Goal: Task Accomplishment & Management: Use online tool/utility

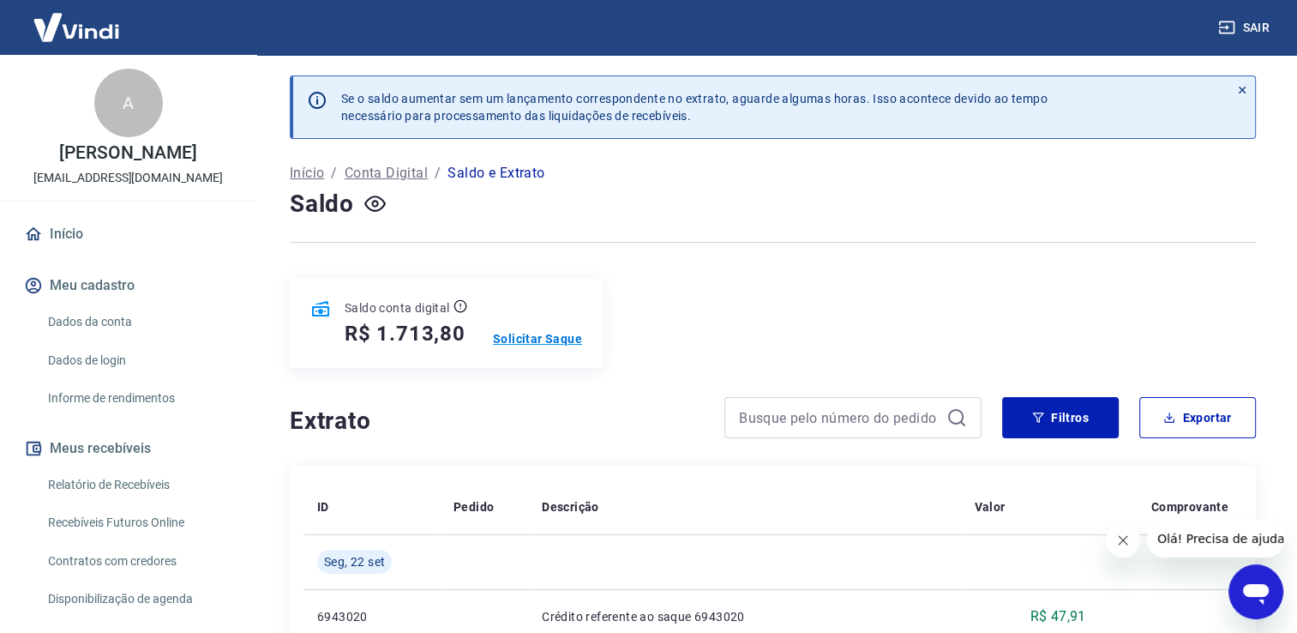
click at [549, 339] on p "Solicitar Saque" at bounding box center [537, 338] width 89 height 17
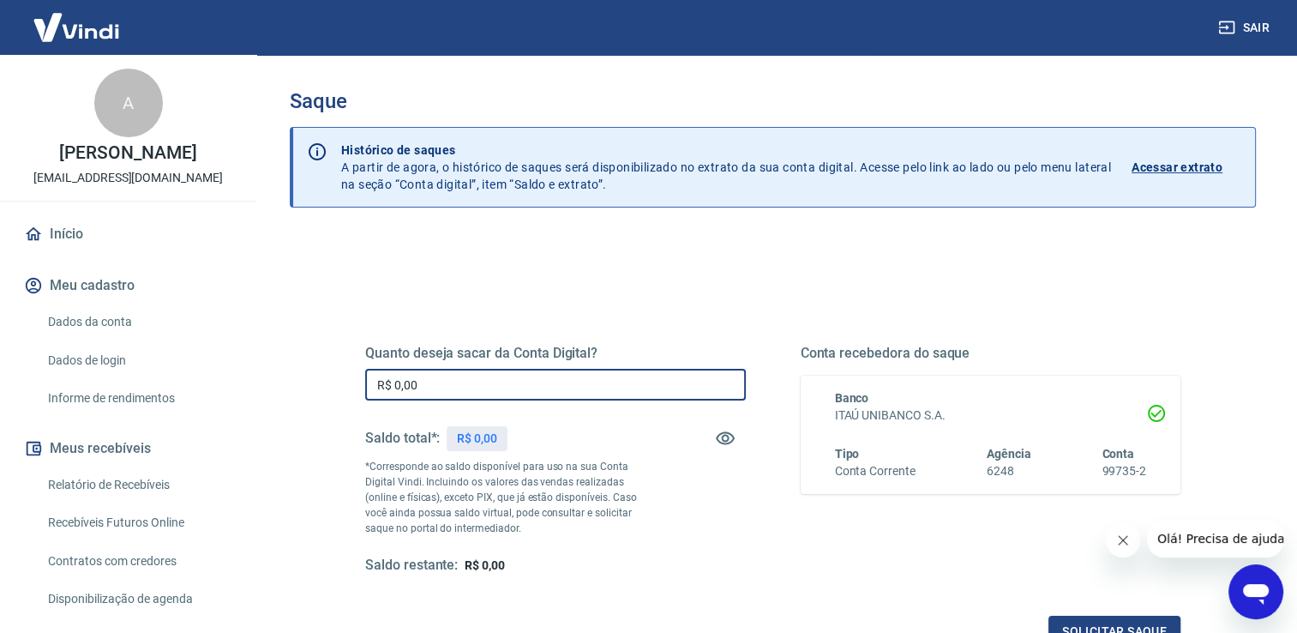
drag, startPoint x: 408, startPoint y: 375, endPoint x: 313, endPoint y: 368, distance: 95.5
click at [313, 368] on div "Quanto deseja sacar da Conta Digital? R$ 0,00 ​ Saldo total*: R$ 0,00 *Correspo…" at bounding box center [773, 541] width 966 height 613
type input "R$ 1.700,00"
click at [688, 299] on div "Quanto deseja sacar da Conta Digital? R$ 1.700,00 ​ Saldo total*: R$ 1.713,80 *…" at bounding box center [773, 468] width 856 height 399
